Goal: Information Seeking & Learning: Learn about a topic

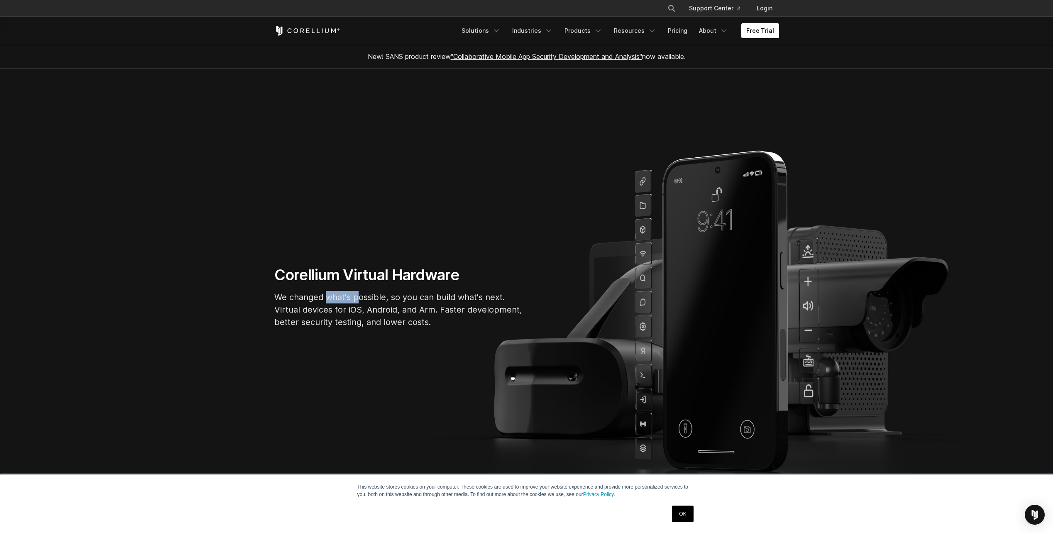
drag, startPoint x: 326, startPoint y: 299, endPoint x: 375, endPoint y: 299, distance: 49.0
click at [362, 298] on p "We changed what's possible, so you can build what's next. Virtual devices for i…" at bounding box center [398, 309] width 249 height 37
click at [379, 300] on p "We changed what's possible, so you can build what's next. Virtual devices for i…" at bounding box center [398, 309] width 249 height 37
drag, startPoint x: 352, startPoint y: 301, endPoint x: 391, endPoint y: 303, distance: 39.1
click at [386, 301] on p "We changed what's possible, so you can build what's next. Virtual devices for i…" at bounding box center [398, 309] width 249 height 37
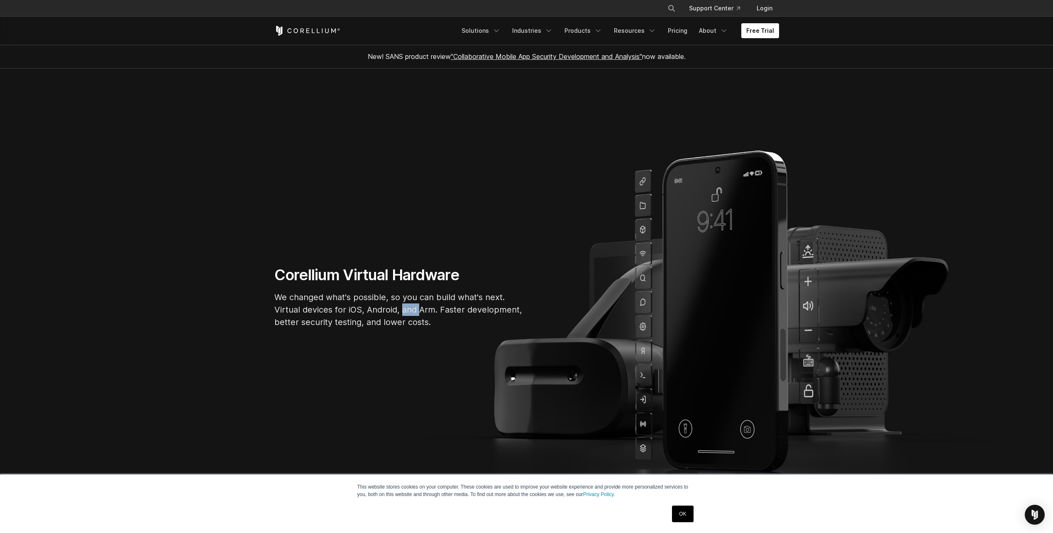
drag, startPoint x: 419, startPoint y: 309, endPoint x: 396, endPoint y: 306, distance: 23.0
click at [397, 306] on p "We changed what's possible, so you can build what's next. Virtual devices for i…" at bounding box center [398, 309] width 249 height 37
click at [394, 305] on p "We changed what's possible, so you can build what's next. Virtual devices for i…" at bounding box center [398, 309] width 249 height 37
click at [501, 32] on icon "Navigation Menu" at bounding box center [496, 31] width 8 height 8
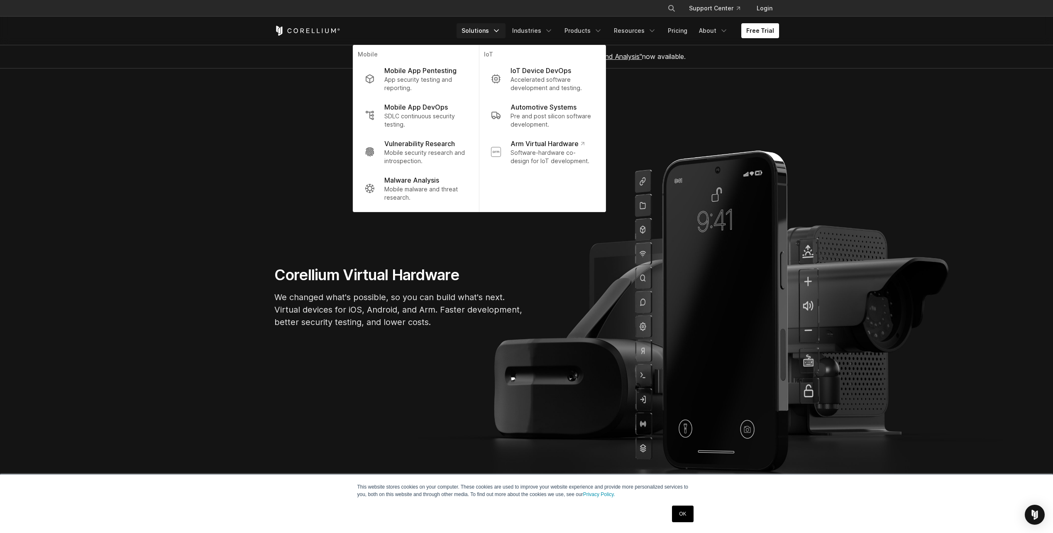
click at [703, 93] on section "Corellium Virtual Hardware We changed what's possible, so you can build what's …" at bounding box center [526, 301] width 1053 height 464
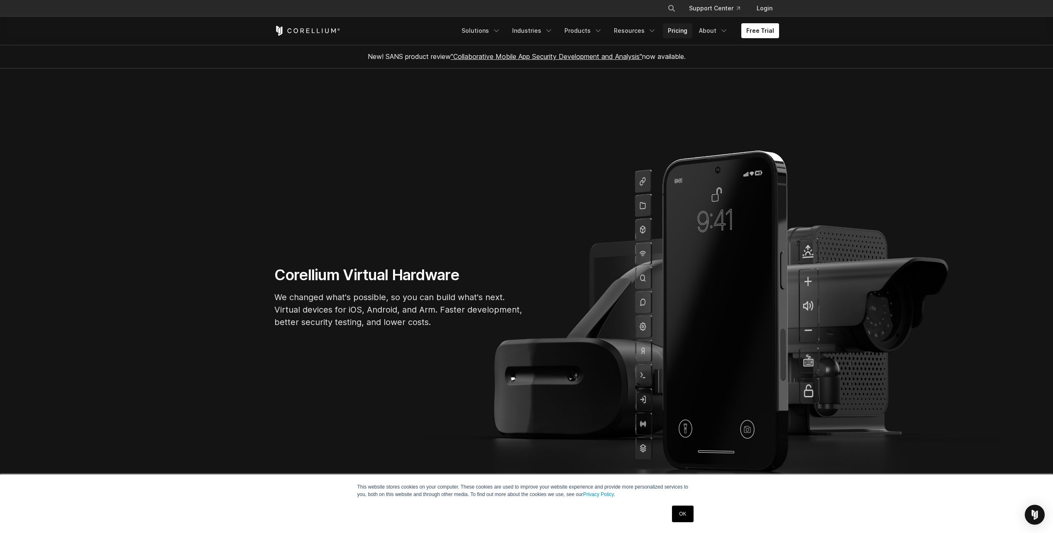
click at [675, 35] on link "Pricing" at bounding box center [677, 30] width 29 height 15
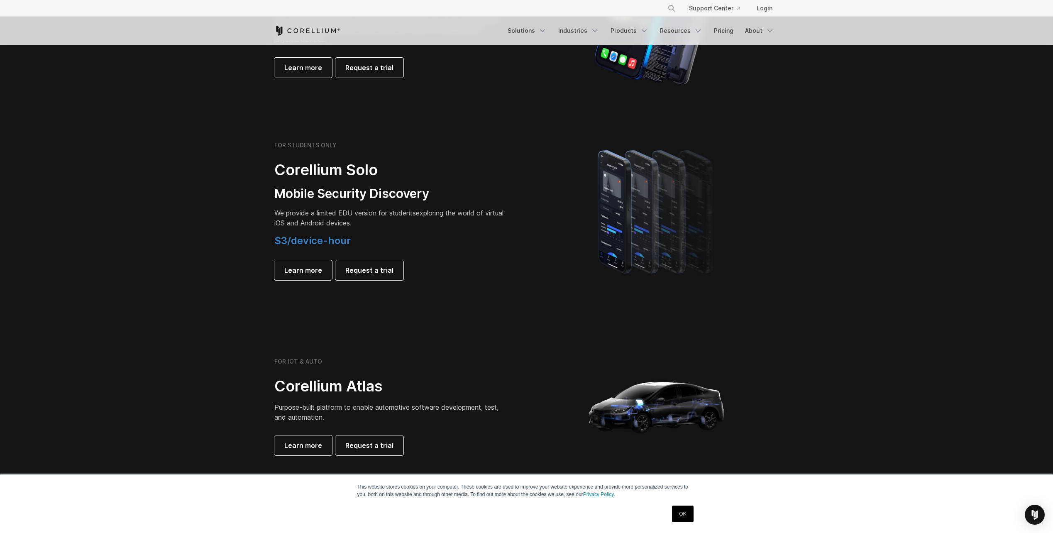
scroll to position [457, 0]
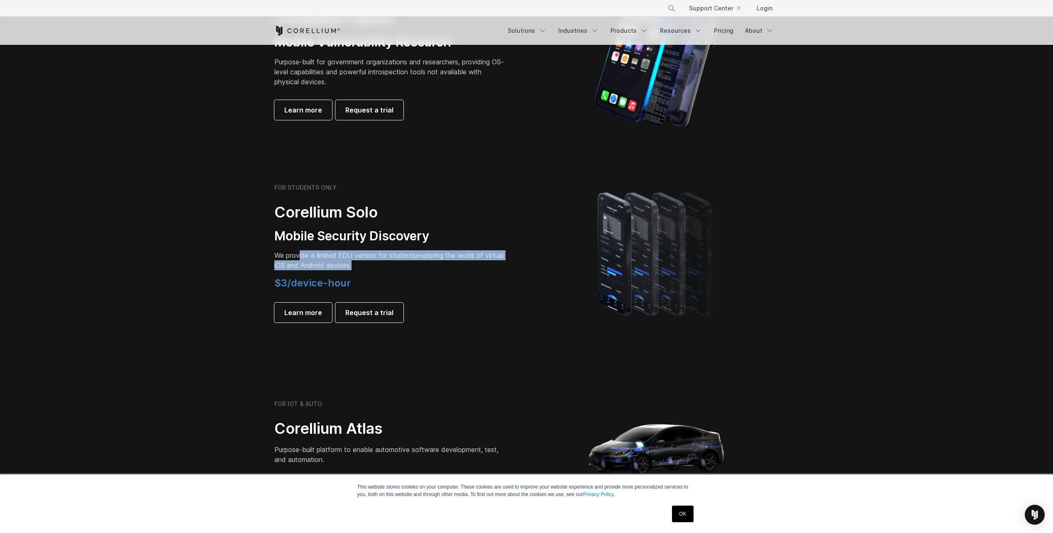
drag, startPoint x: 299, startPoint y: 256, endPoint x: 412, endPoint y: 259, distance: 113.0
click at [384, 260] on p "We provide a limited EDU version for students exploring the world of virtual iO…" at bounding box center [390, 260] width 233 height 20
drag, startPoint x: 414, startPoint y: 259, endPoint x: 353, endPoint y: 255, distance: 60.3
click at [360, 254] on span "We provide a limited EDU version for students" at bounding box center [345, 255] width 142 height 8
drag, startPoint x: 342, startPoint y: 254, endPoint x: 412, endPoint y: 260, distance: 70.8
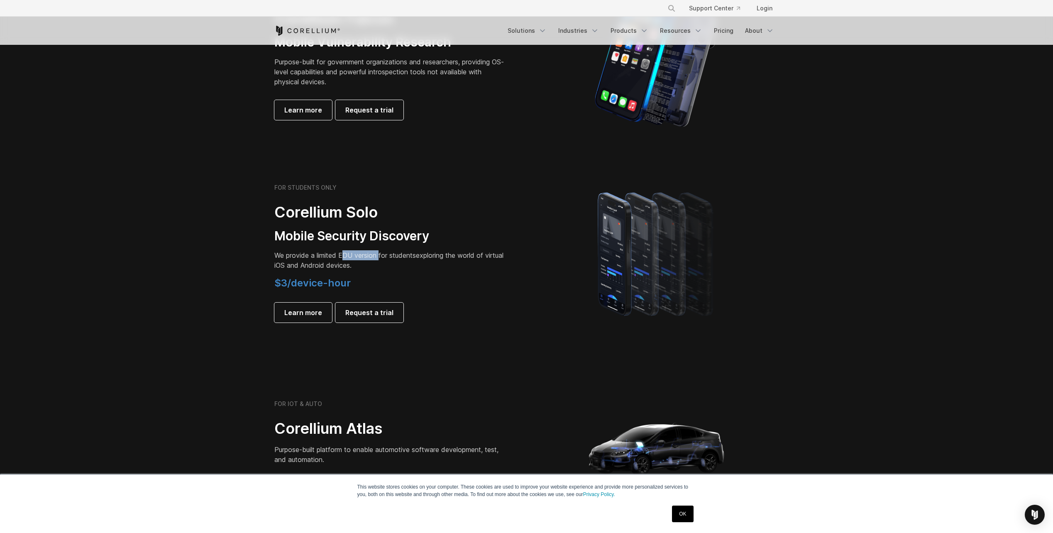
click at [385, 259] on span "We provide a limited EDU version for students" at bounding box center [345, 255] width 142 height 8
drag, startPoint x: 412, startPoint y: 260, endPoint x: 341, endPoint y: 258, distance: 71.0
click at [352, 259] on p "We provide a limited EDU version for students exploring the world of virtual iO…" at bounding box center [390, 260] width 233 height 20
drag, startPoint x: 341, startPoint y: 258, endPoint x: 417, endPoint y: 262, distance: 76.5
click at [383, 260] on p "We provide a limited EDU version for students exploring the world of virtual iO…" at bounding box center [390, 260] width 233 height 20
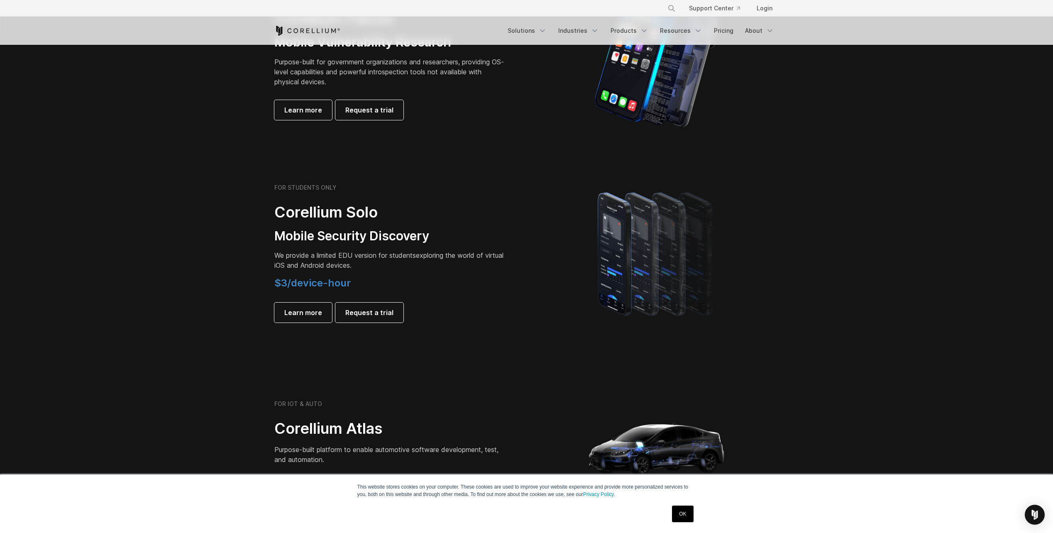
click at [417, 262] on p "We provide a limited EDU version for students exploring the world of virtual iO…" at bounding box center [390, 260] width 233 height 20
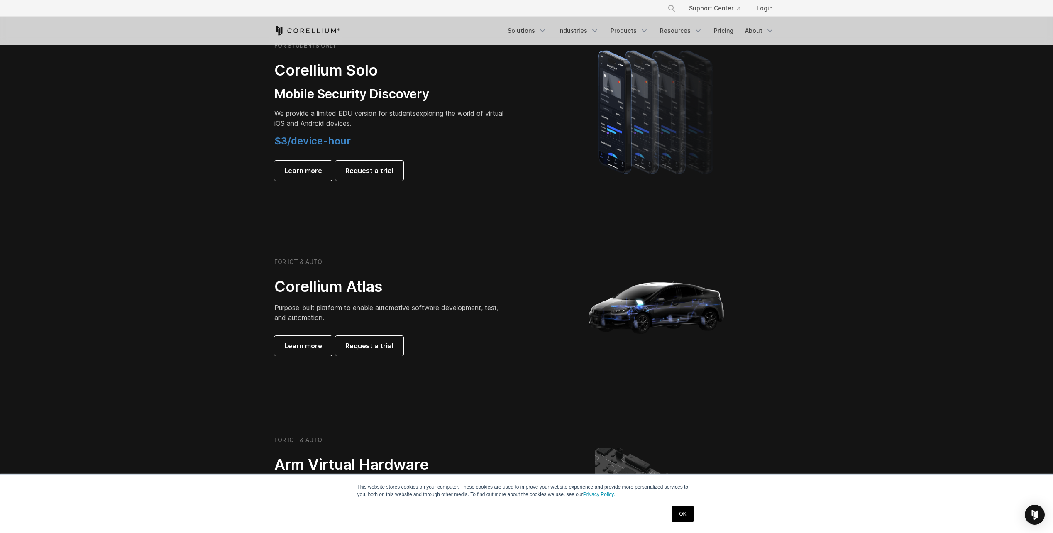
scroll to position [623, 0]
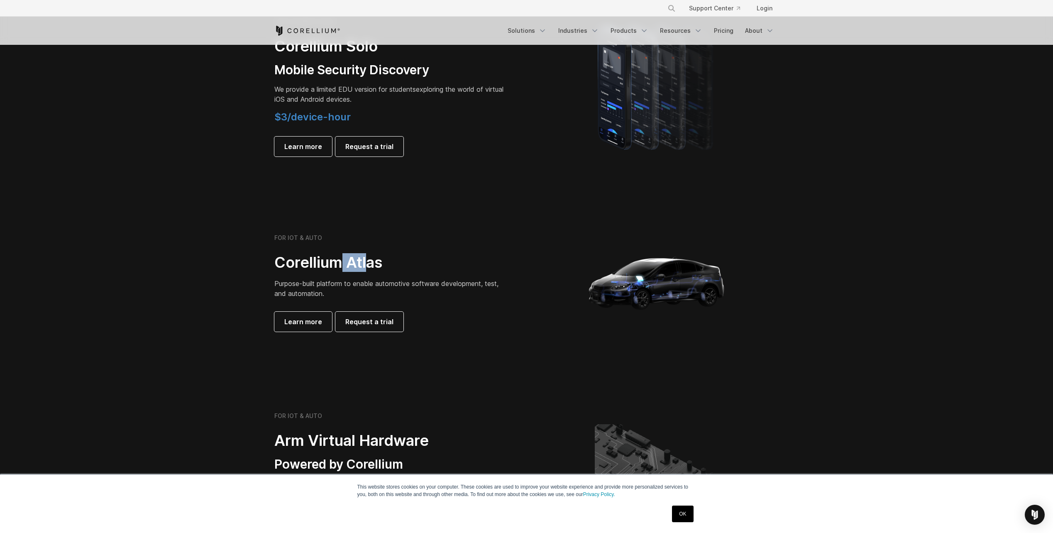
drag, startPoint x: 344, startPoint y: 269, endPoint x: 371, endPoint y: 272, distance: 27.2
click at [370, 272] on h2 "Corellium Atlas" at bounding box center [390, 262] width 233 height 19
drag, startPoint x: 429, startPoint y: 282, endPoint x: 450, endPoint y: 284, distance: 21.2
click at [449, 284] on span "Purpose-built platform to enable automotive software development, test, and aut…" at bounding box center [386, 288] width 224 height 18
click at [467, 286] on span "Purpose-built platform to enable automotive software development, test, and aut…" at bounding box center [386, 288] width 224 height 18
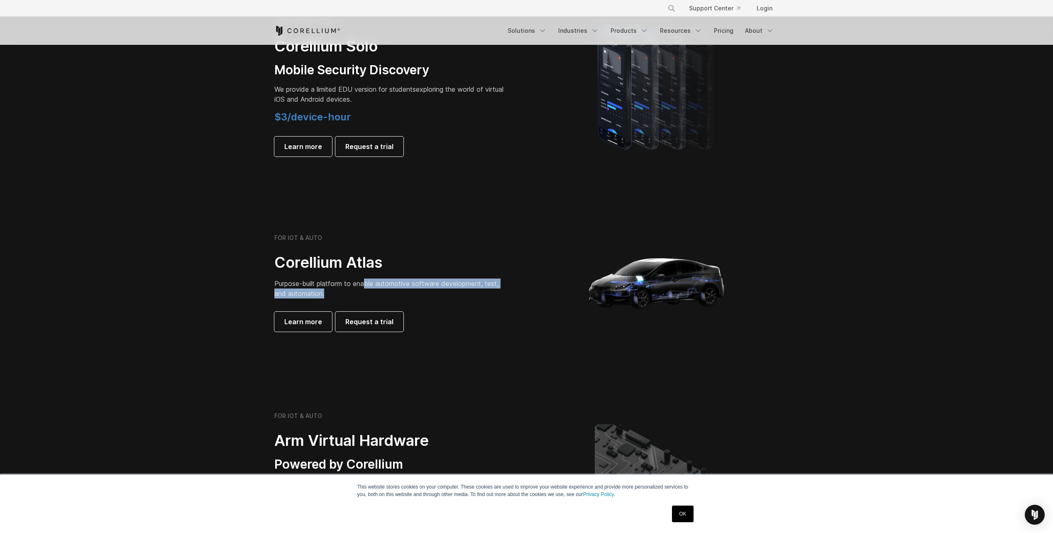
drag, startPoint x: 415, startPoint y: 289, endPoint x: 350, endPoint y: 285, distance: 64.5
click at [365, 286] on p "Purpose-built platform to enable automotive software development, test, and aut…" at bounding box center [390, 289] width 233 height 20
click at [350, 285] on span "Purpose-built platform to enable automotive software development, test, and aut…" at bounding box center [386, 288] width 224 height 18
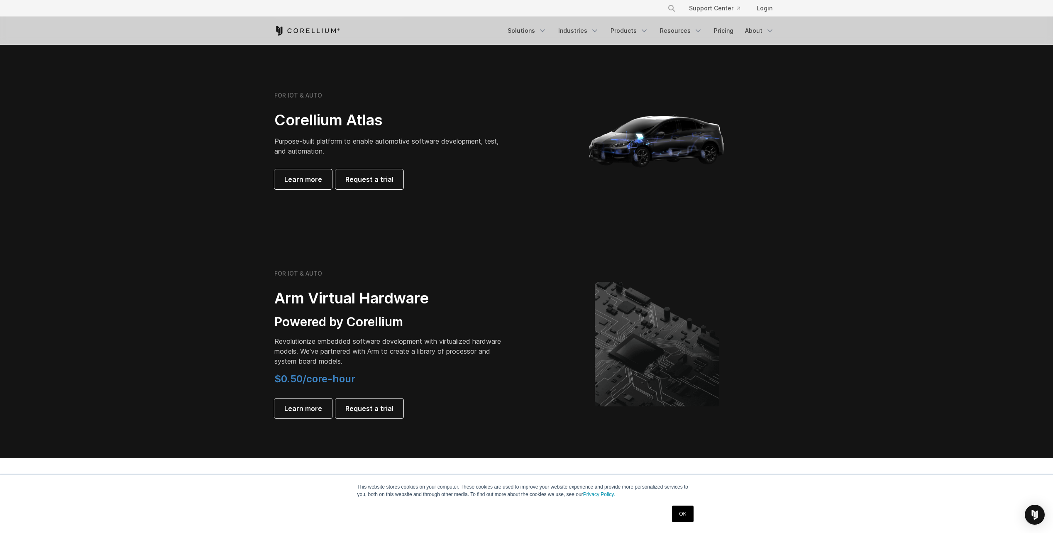
scroll to position [830, 0]
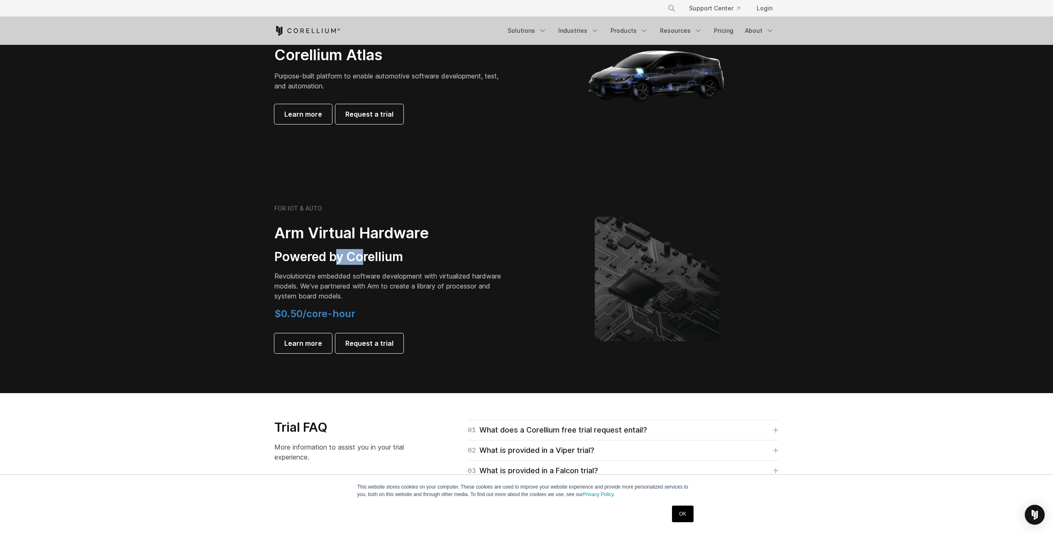
drag, startPoint x: 338, startPoint y: 262, endPoint x: 374, endPoint y: 267, distance: 35.5
click at [369, 264] on h3 "Powered by Corellium" at bounding box center [390, 257] width 233 height 16
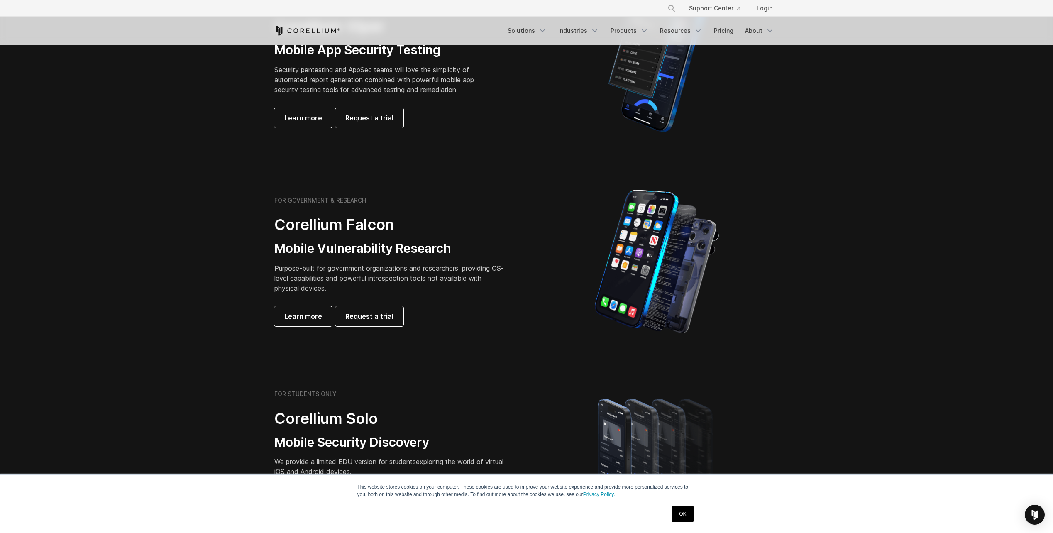
scroll to position [249, 0]
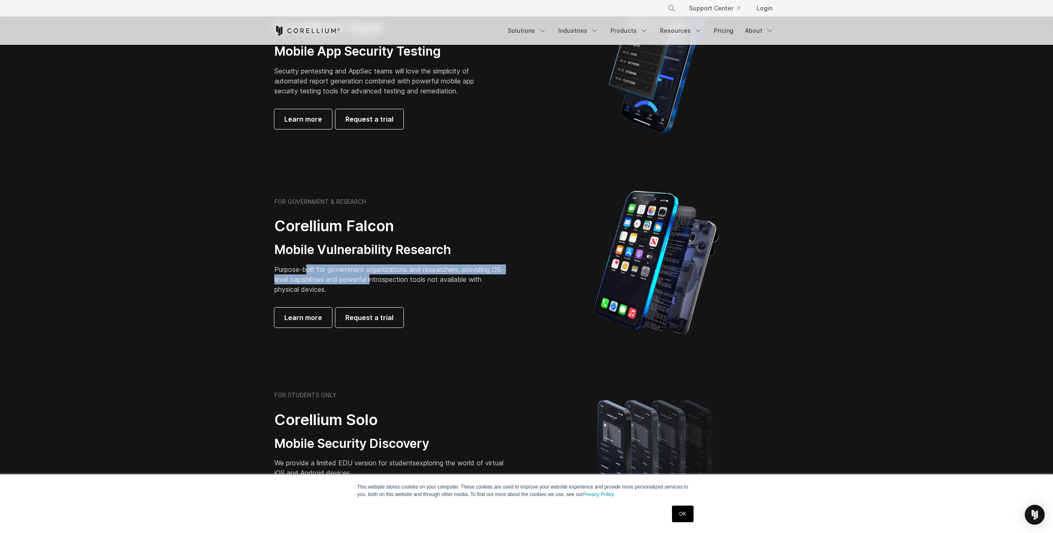
drag, startPoint x: 306, startPoint y: 271, endPoint x: 420, endPoint y: 279, distance: 113.6
click at [396, 277] on p "Purpose-built for government organizations and researchers, providing OS-level …" at bounding box center [390, 279] width 233 height 30
drag, startPoint x: 429, startPoint y: 280, endPoint x: 342, endPoint y: 274, distance: 87.4
click at [347, 276] on p "Purpose-built for government organizations and researchers, providing OS-level …" at bounding box center [390, 279] width 233 height 30
drag, startPoint x: 400, startPoint y: 275, endPoint x: 461, endPoint y: 285, distance: 61.8
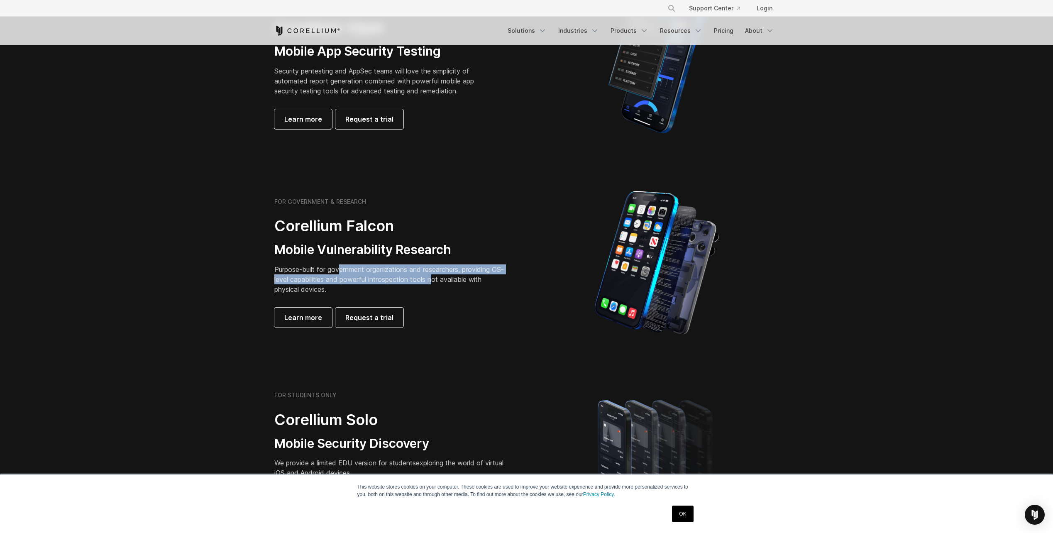
click at [455, 284] on p "Purpose-built for government organizations and researchers, providing OS-level …" at bounding box center [390, 279] width 233 height 30
click at [464, 282] on p "Purpose-built for government organizations and researchers, providing OS-level …" at bounding box center [390, 279] width 233 height 30
drag, startPoint x: 443, startPoint y: 282, endPoint x: 391, endPoint y: 279, distance: 52.0
click at [398, 279] on p "Purpose-built for government organizations and researchers, providing OS-level …" at bounding box center [390, 279] width 233 height 30
click at [382, 277] on p "Purpose-built for government organizations and researchers, providing OS-level …" at bounding box center [390, 279] width 233 height 30
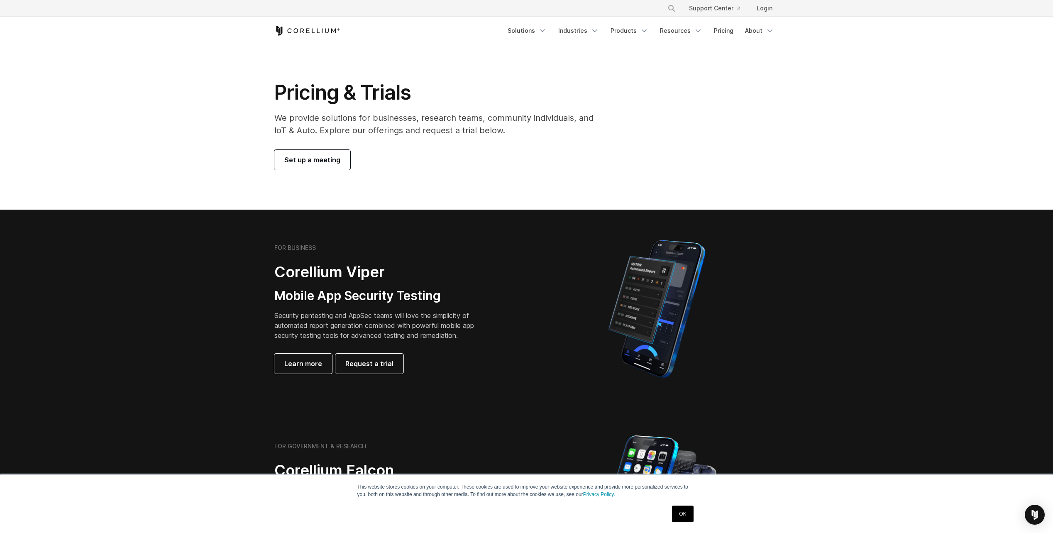
scroll to position [0, 0]
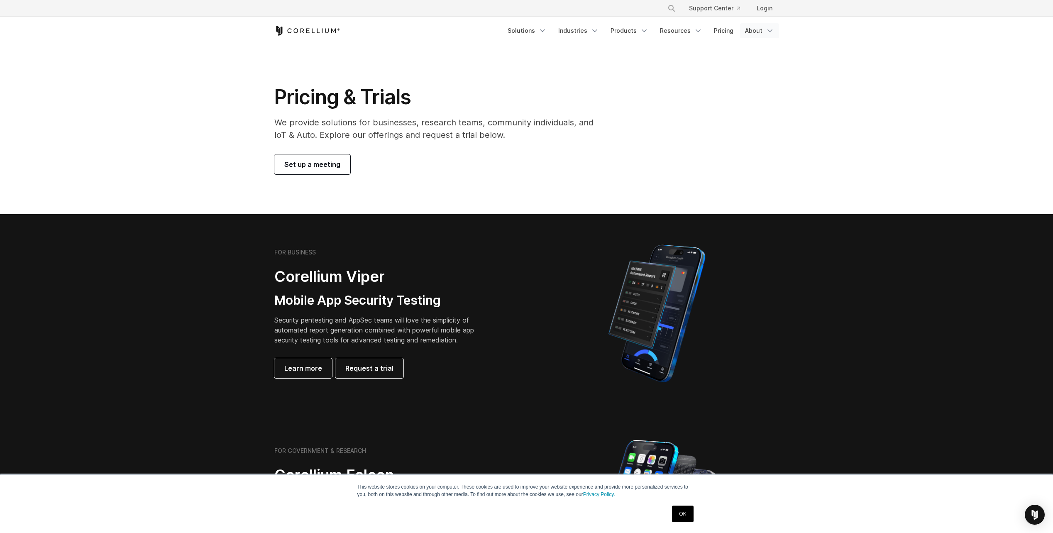
click at [762, 30] on link "About" at bounding box center [759, 30] width 39 height 15
